Goal: Task Accomplishment & Management: Use online tool/utility

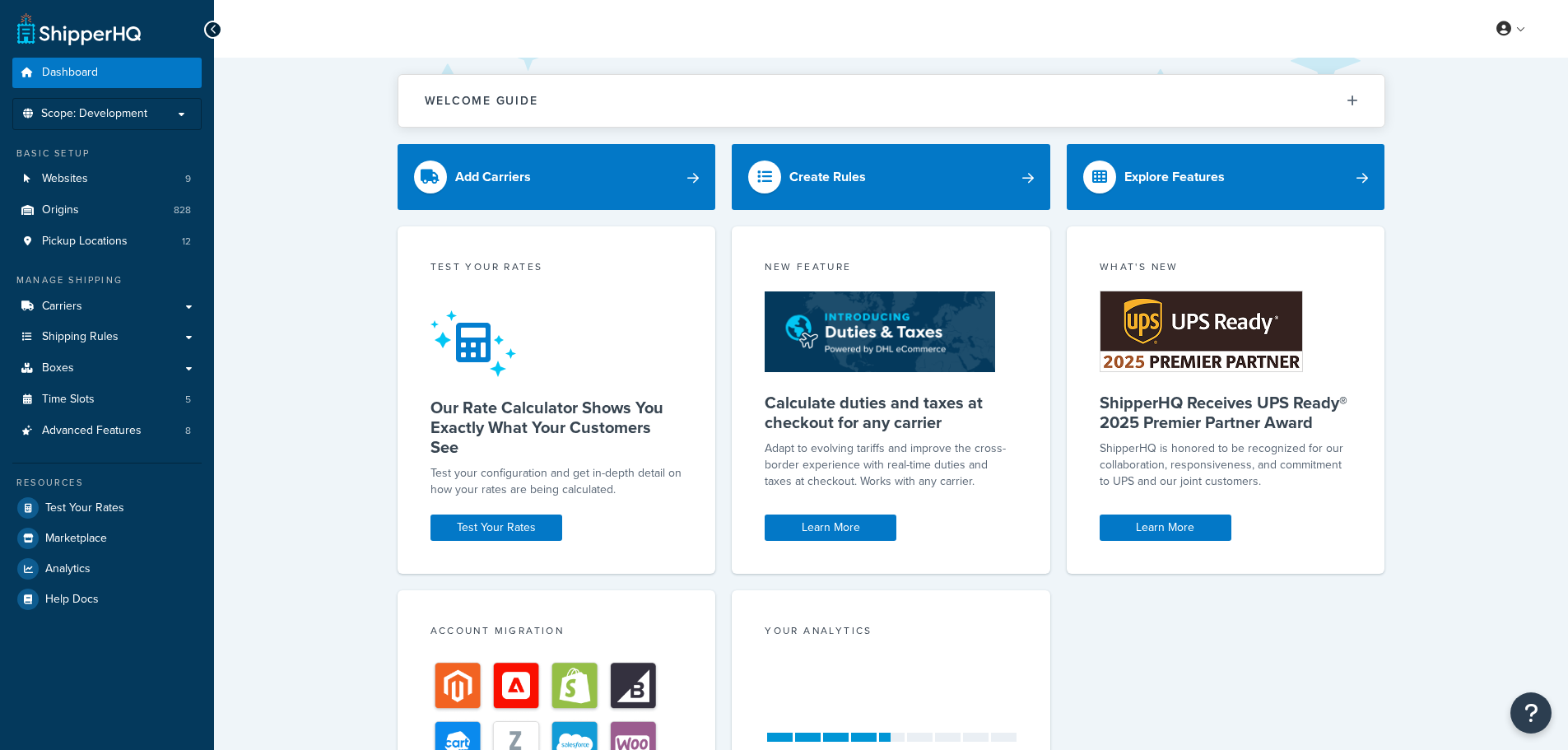
click at [490, 389] on div at bounding box center [473, 343] width 85 height 92
click at [64, 330] on span "Shipping Rules" at bounding box center [80, 337] width 76 height 14
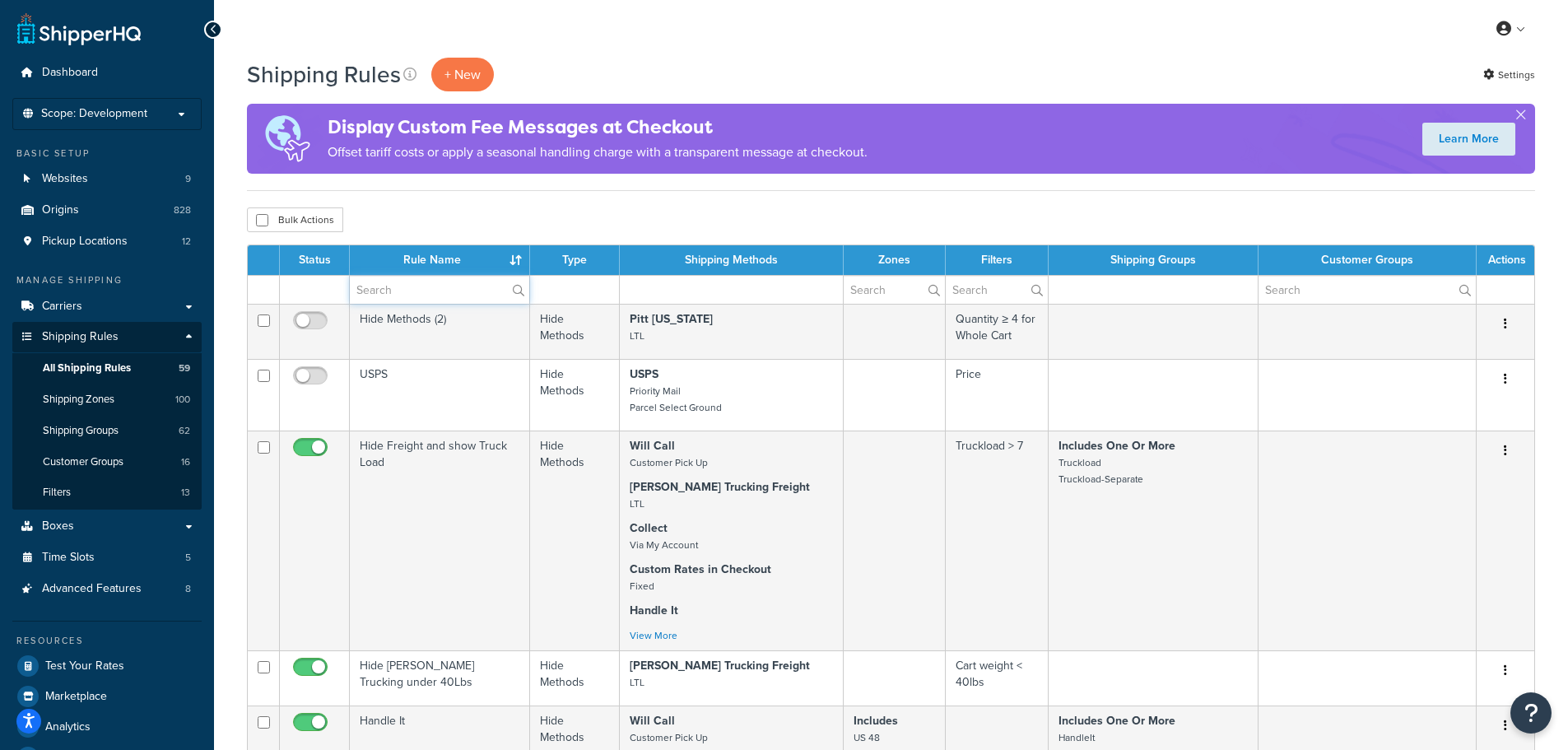
click at [468, 287] on input "text" at bounding box center [440, 289] width 180 height 28
click at [449, 73] on p "+ New" at bounding box center [462, 75] width 62 height 34
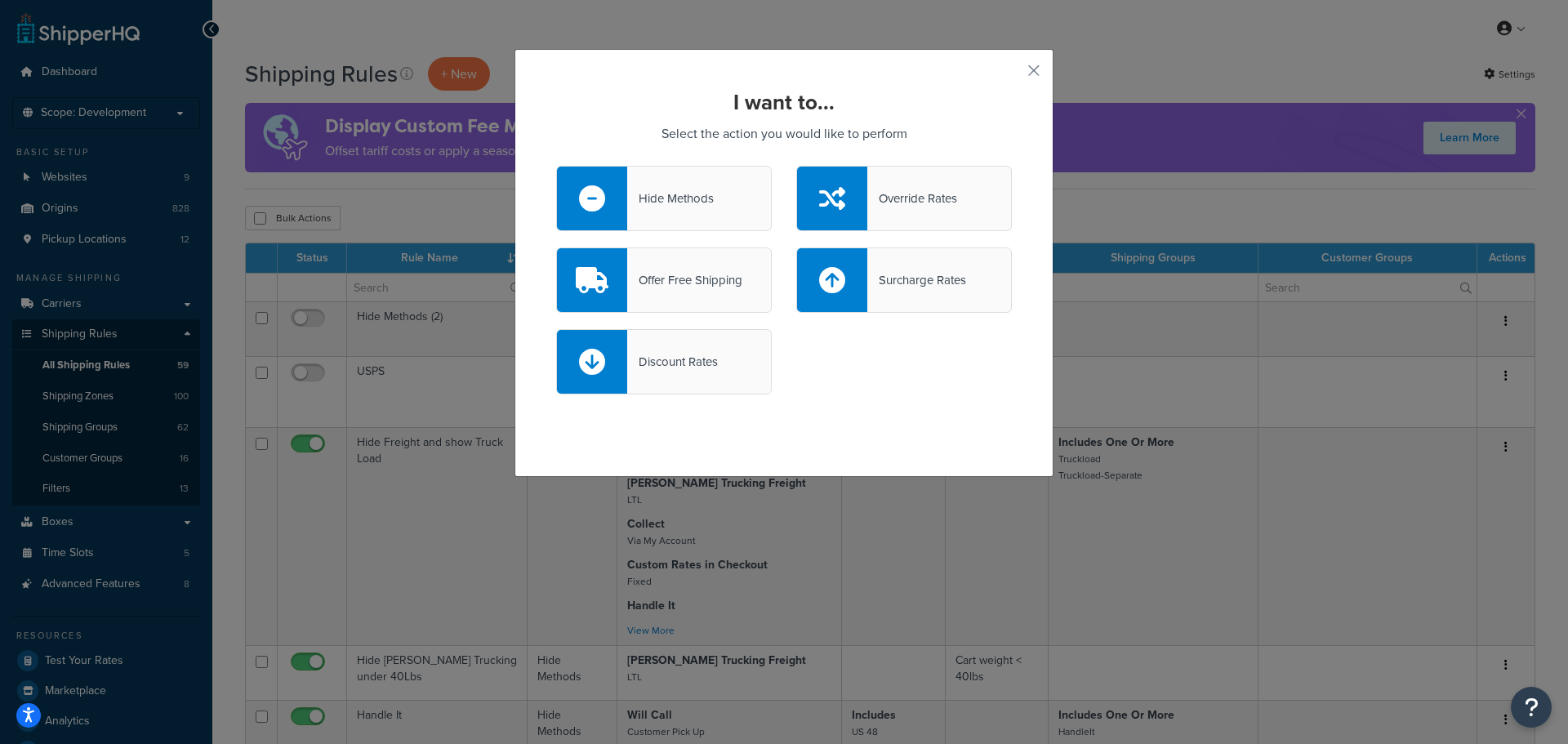
click at [665, 292] on div "Offer Free Shipping" at bounding box center [664, 280] width 216 height 65
click at [0, 0] on input "Offer Free Shipping" at bounding box center [0, 0] width 0 height 0
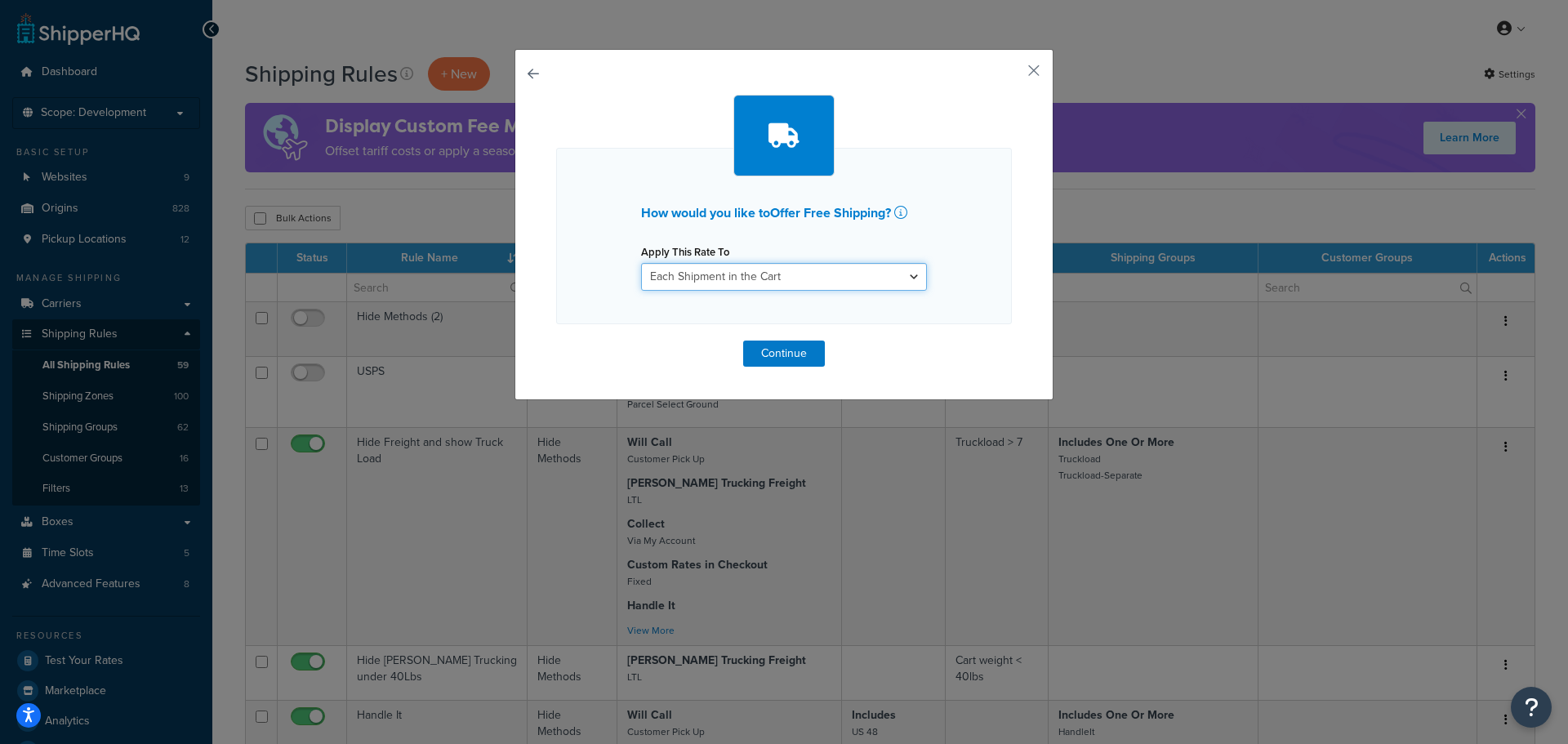
click at [734, 280] on select "Each Shipment in the Cart Each Origin in the Cart Each Shipping Group in the Ca…" at bounding box center [784, 276] width 286 height 27
select select "ITEM"
click at [641, 263] on select "Each Shipment in the Cart Each Origin in the Cart Each Shipping Group in the Ca…" at bounding box center [784, 276] width 286 height 27
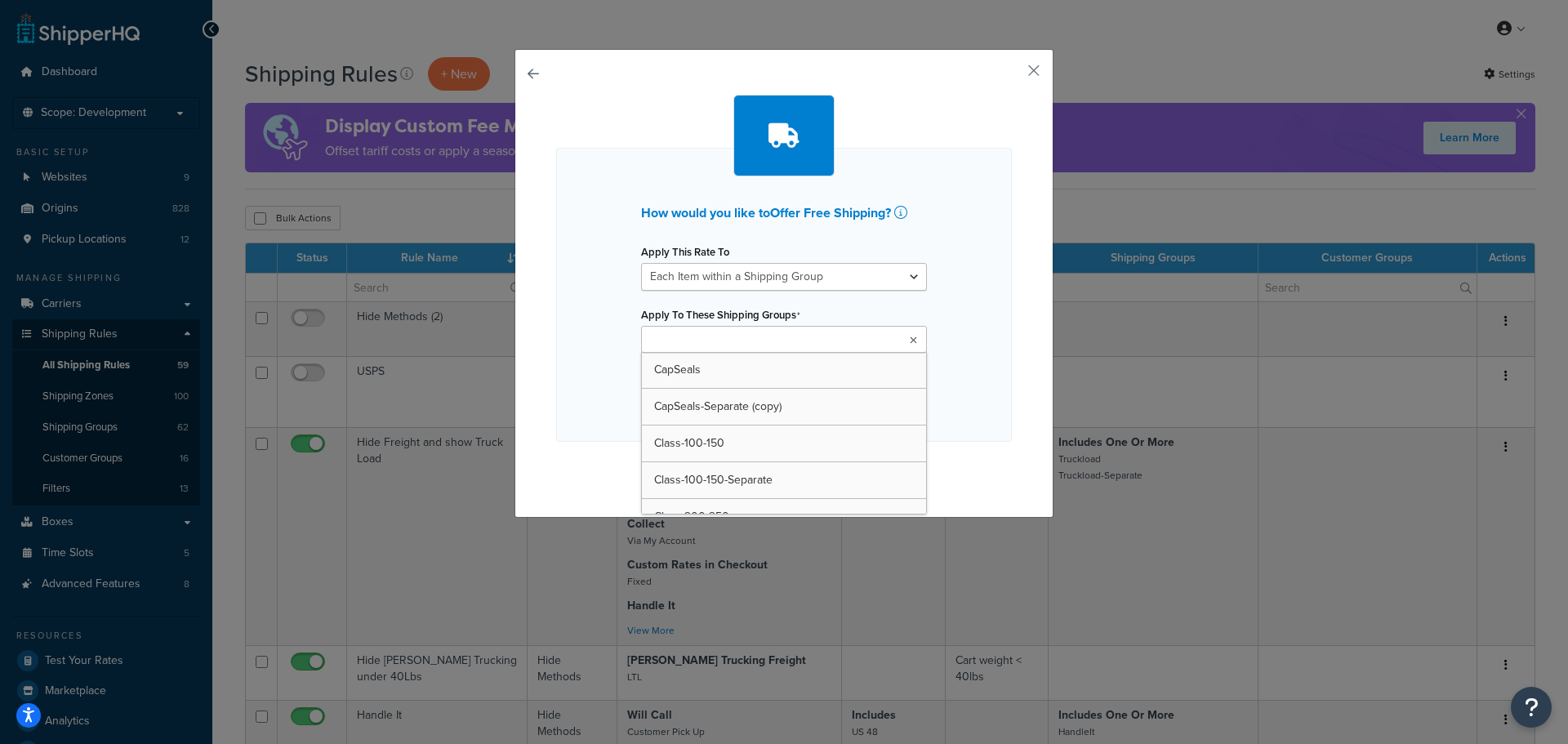
click at [785, 341] on ul at bounding box center [784, 339] width 286 height 27
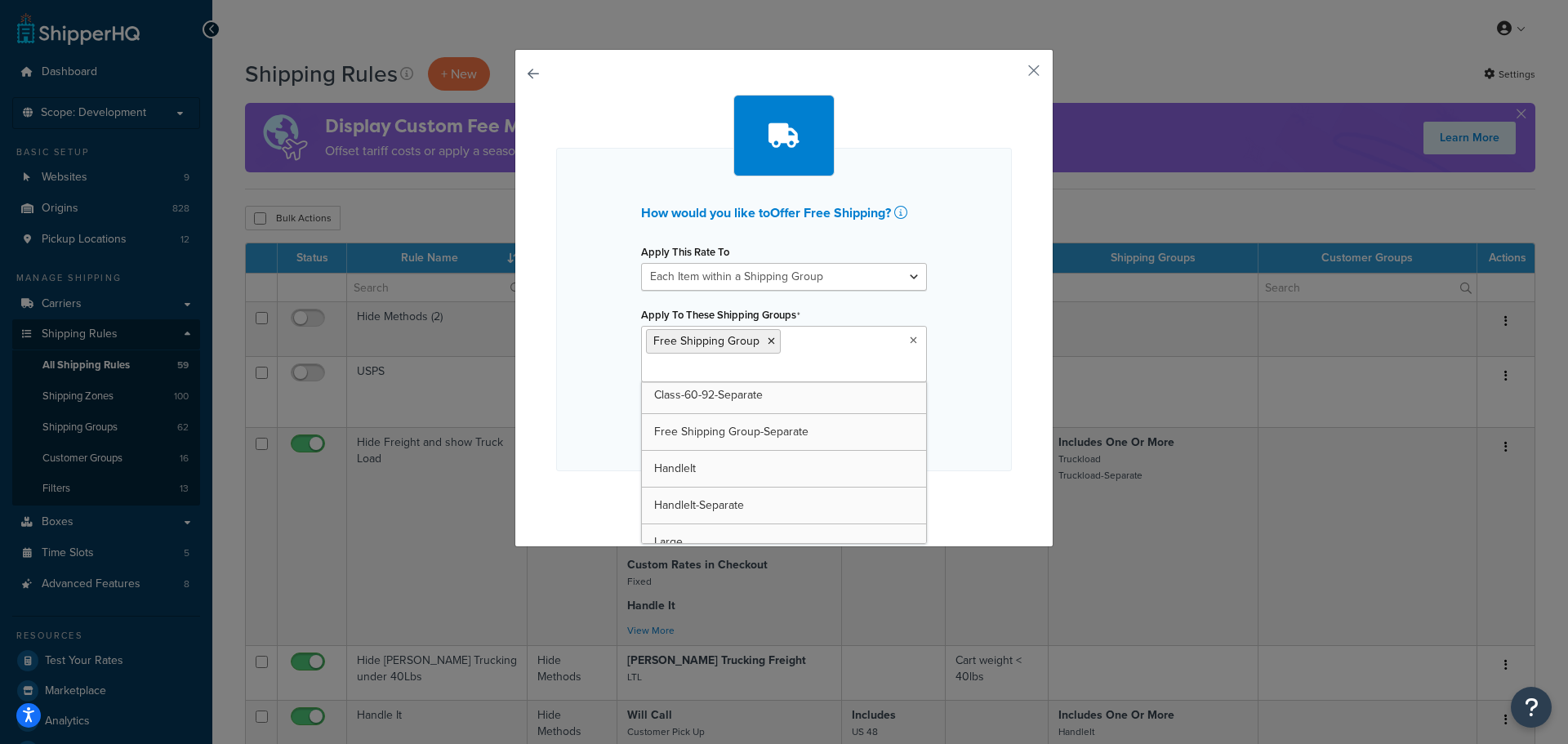
click at [586, 391] on div "How would you like to Offer Free Shipping ? Apply This Rate To Each Shipment in…" at bounding box center [784, 309] width 456 height 324
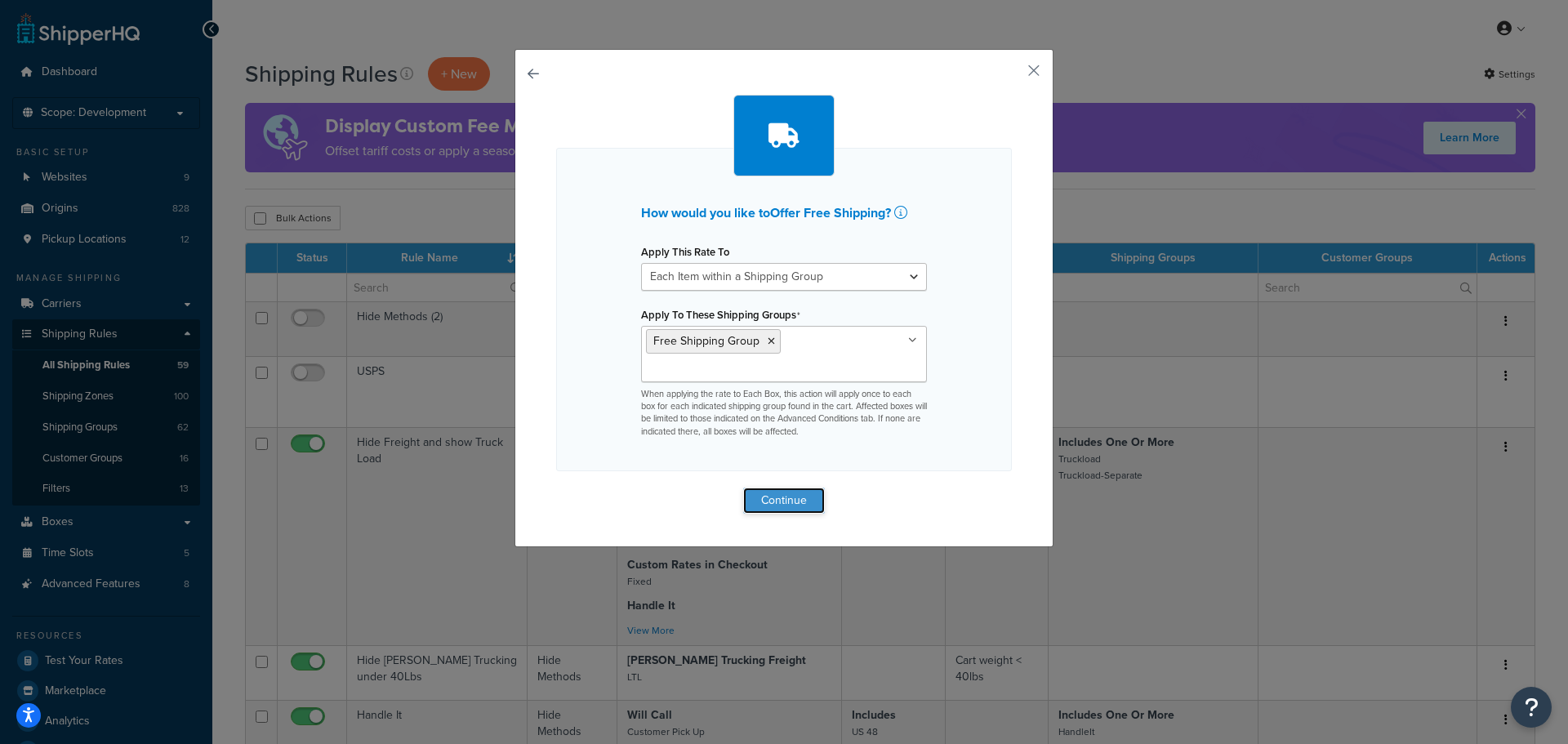
click at [789, 494] on button "Continue" at bounding box center [784, 501] width 82 height 26
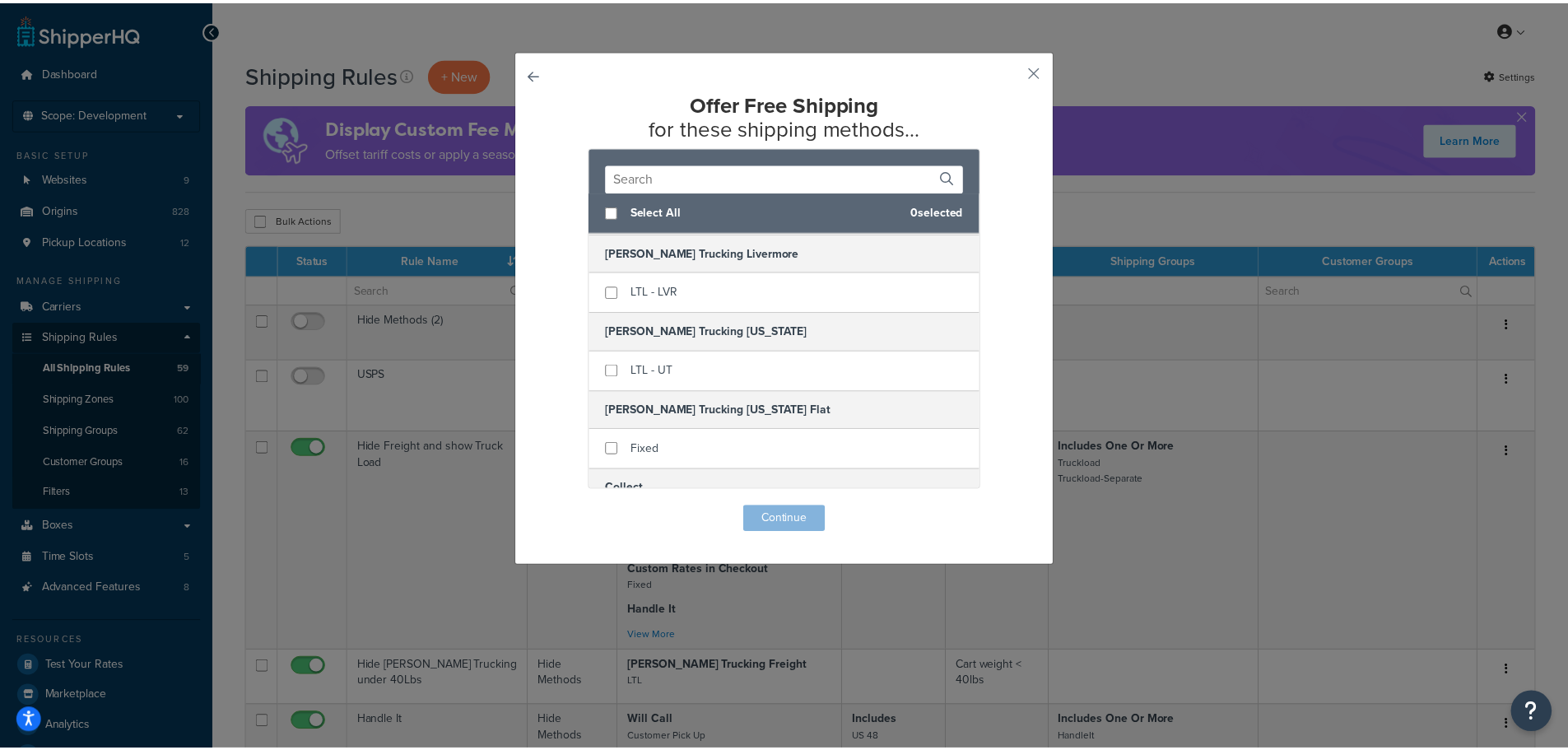
scroll to position [285, 0]
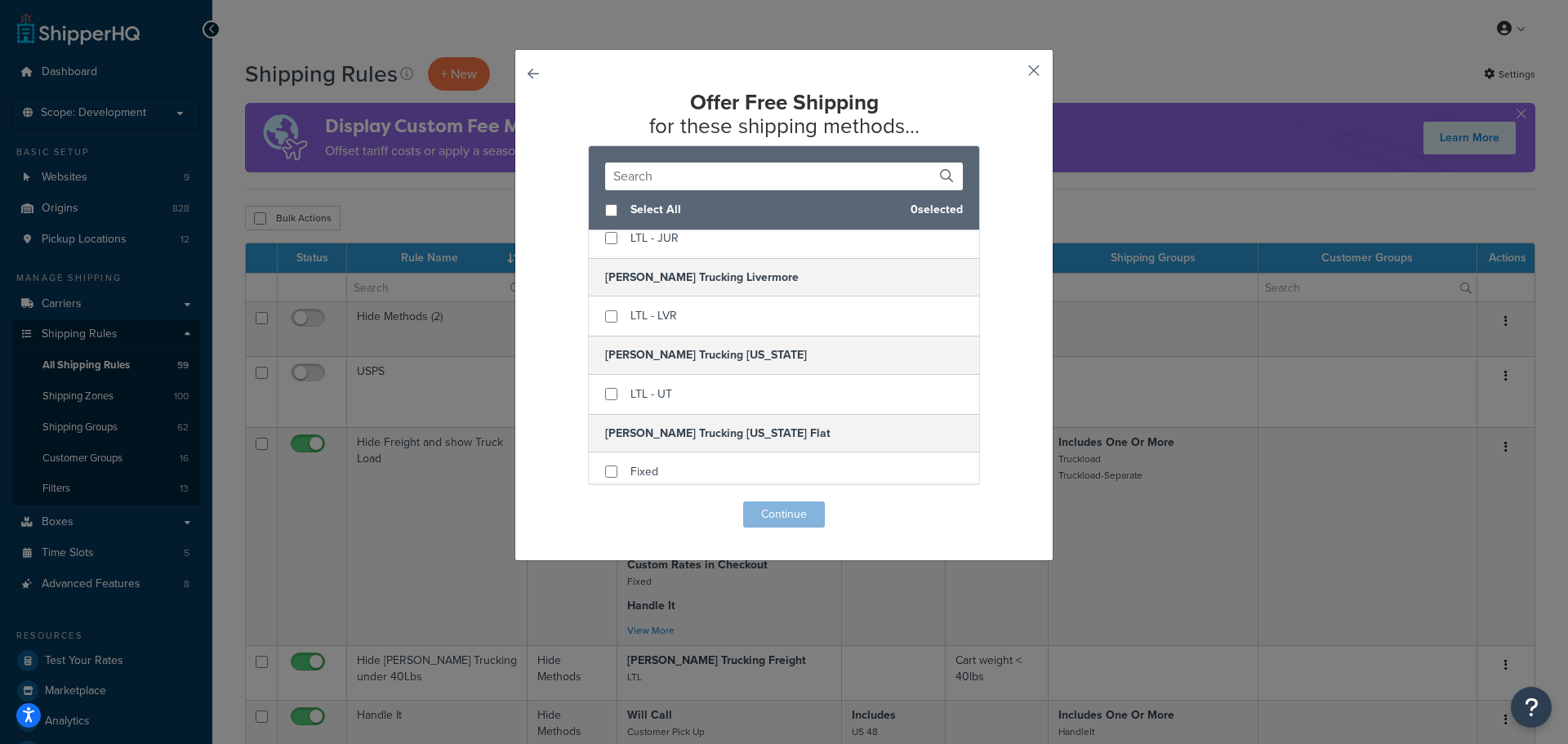
click at [1012, 74] on button "button" at bounding box center [1010, 76] width 4 height 4
